Goal: Information Seeking & Learning: Understand process/instructions

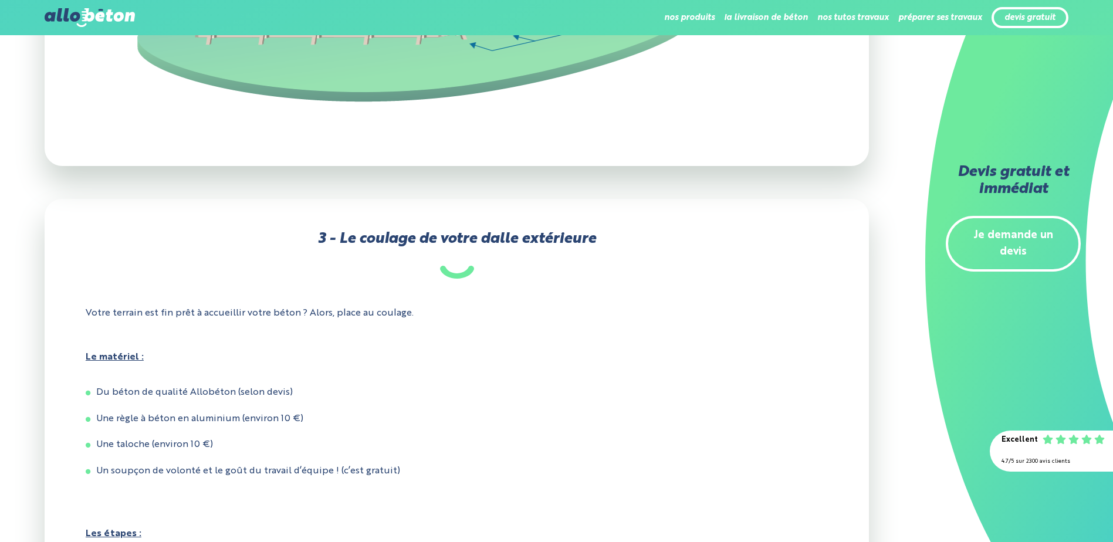
scroll to position [4343, 0]
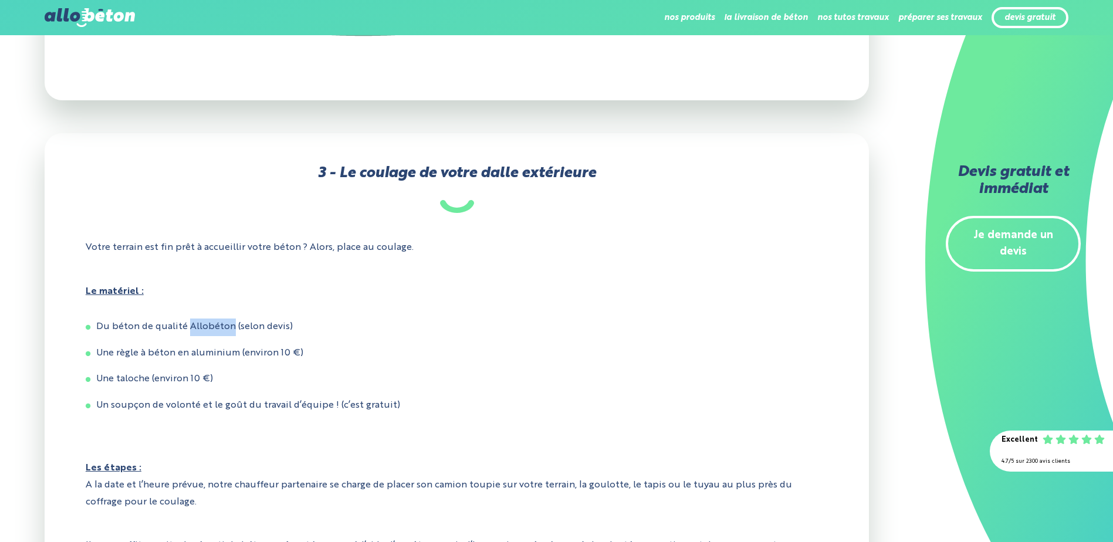
drag, startPoint x: 187, startPoint y: 350, endPoint x: 232, endPoint y: 350, distance: 45.8
click at [232, 336] on li "Du béton de qualité Allobéton (selon devis)" at bounding box center [457, 328] width 742 height 18
drag, startPoint x: 122, startPoint y: 375, endPoint x: 288, endPoint y: 377, distance: 166.1
click at [288, 363] on li "Une règle à béton en aluminium (environ 10 €)" at bounding box center [457, 354] width 742 height 18
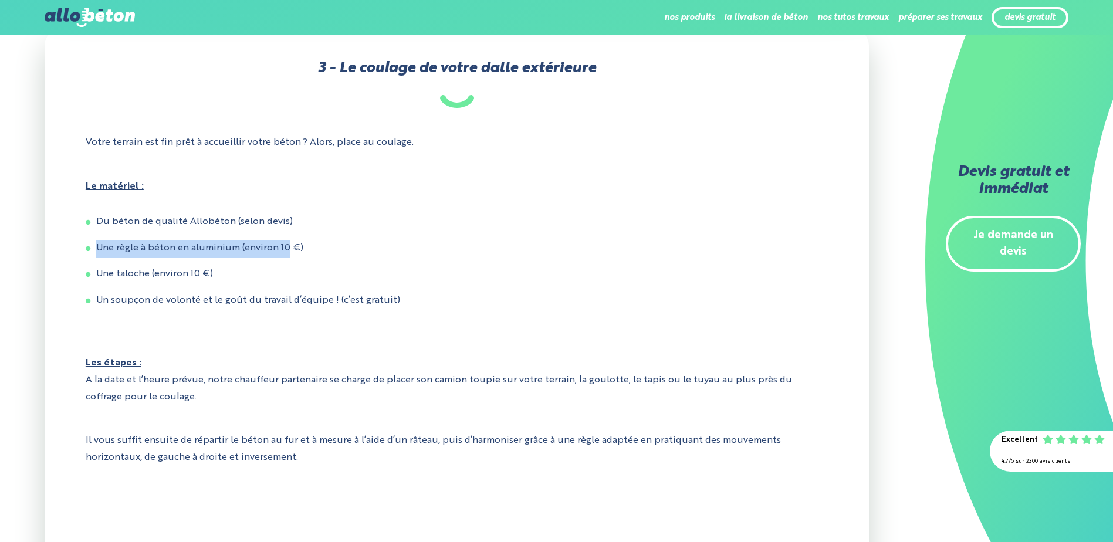
scroll to position [4460, 0]
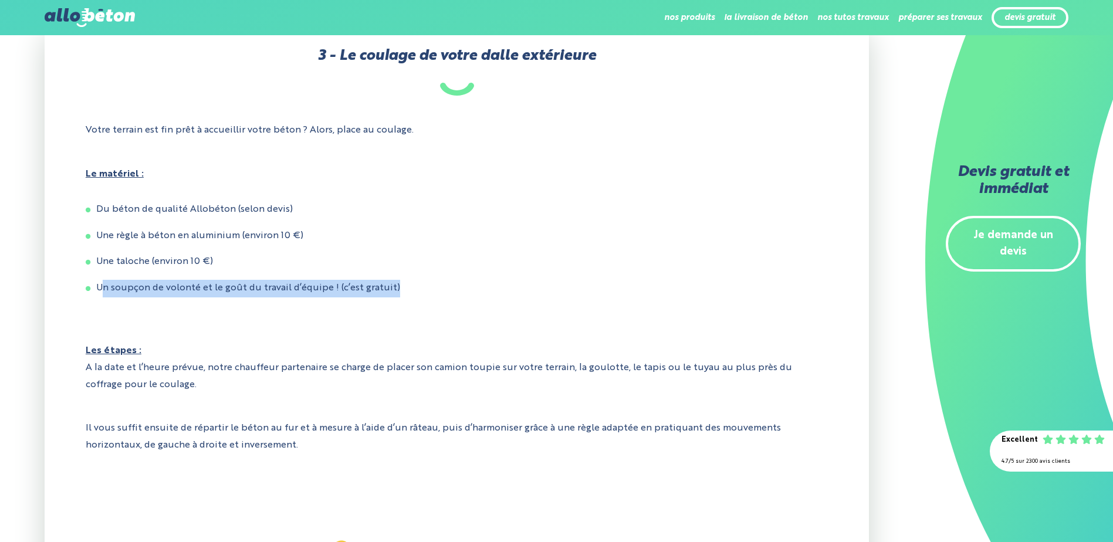
drag, startPoint x: 100, startPoint y: 322, endPoint x: 392, endPoint y: 319, distance: 292.3
click at [392, 298] on li "Un soupçon de volonté et le goût du travail d’équipe ! (c’est gratuit)" at bounding box center [457, 289] width 742 height 18
click at [176, 298] on li "Un soupçon de volonté et le goût du travail d’équipe ! (c’est gratuit)" at bounding box center [457, 289] width 742 height 18
drag, startPoint x: 151, startPoint y: 315, endPoint x: 332, endPoint y: 316, distance: 181.3
click at [332, 298] on li "Un soupçon de volonté et le goût du travail d’équipe ! (c’est gratuit)" at bounding box center [457, 289] width 742 height 18
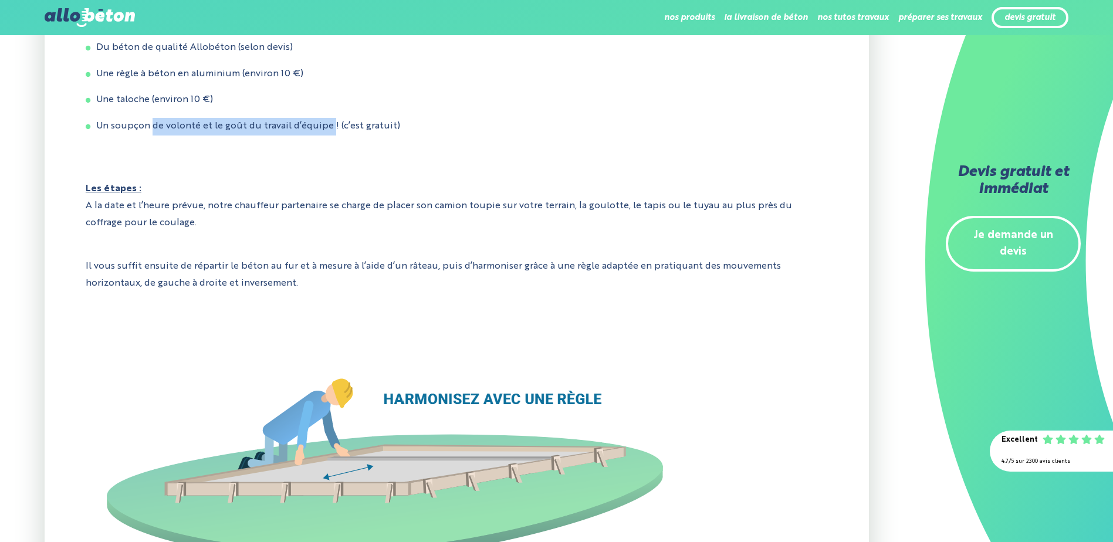
scroll to position [4636, 0]
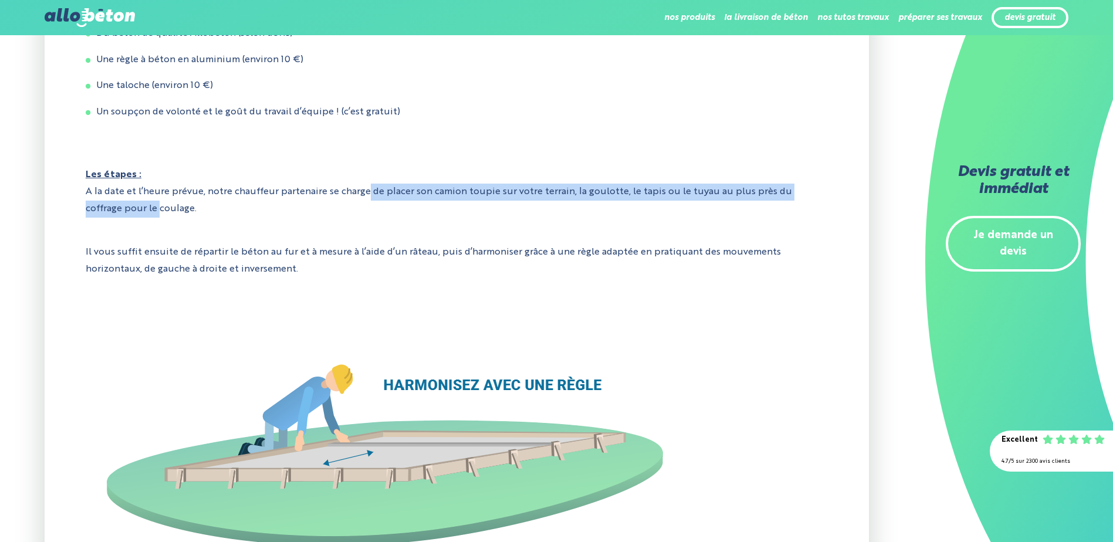
drag, startPoint x: 326, startPoint y: 220, endPoint x: 844, endPoint y: 220, distance: 518.2
drag, startPoint x: 174, startPoint y: 241, endPoint x: 87, endPoint y: 210, distance: 91.5
click at [87, 210] on p "Les étapes : A la date et l’heure prévue, notre chauffeur partenaire se charge …" at bounding box center [457, 192] width 742 height 68
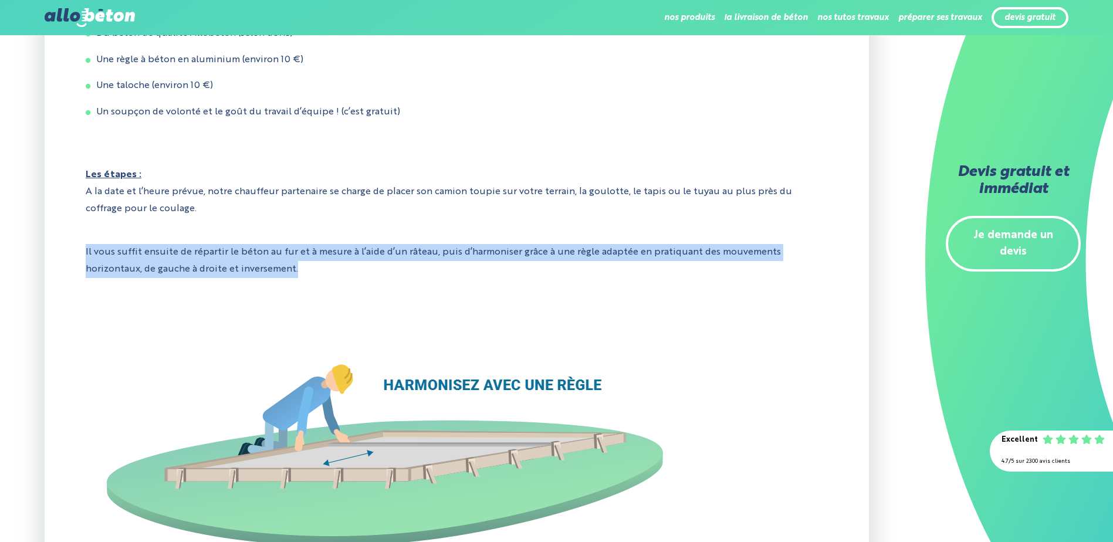
drag, startPoint x: 87, startPoint y: 210, endPoint x: 312, endPoint y: 307, distance: 244.2
click at [194, 281] on p "Il vous suffit ensuite de répartir le béton au fur et à mesure à l’aide d’un râ…" at bounding box center [457, 261] width 742 height 52
drag, startPoint x: 201, startPoint y: 281, endPoint x: 787, endPoint y: 305, distance: 586.7
click at [787, 287] on p "Il vous suffit ensuite de répartir le béton au fur et à mesure à l’aide d’un râ…" at bounding box center [457, 261] width 742 height 52
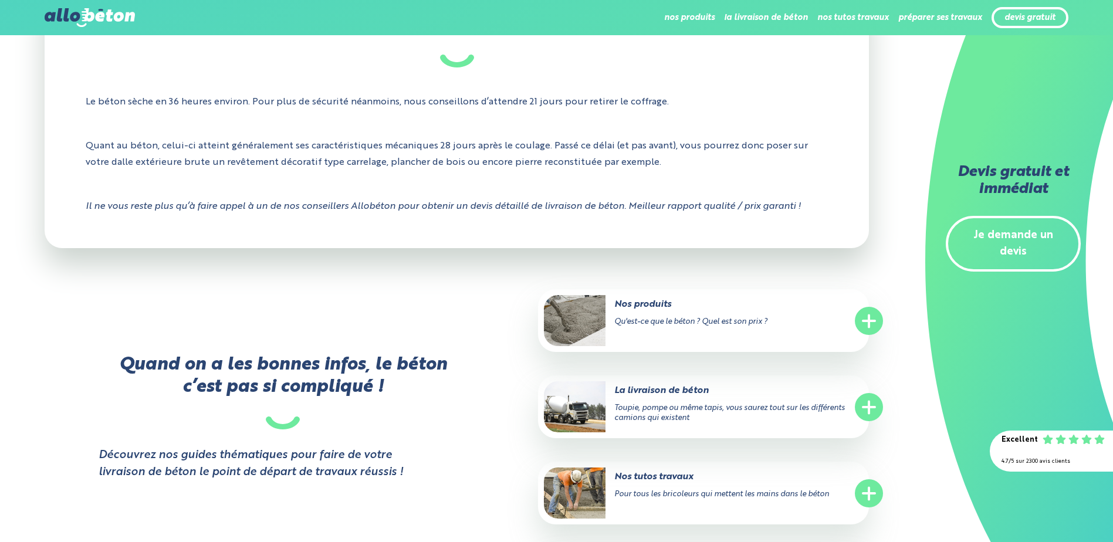
scroll to position [5810, 0]
